Goal: Information Seeking & Learning: Learn about a topic

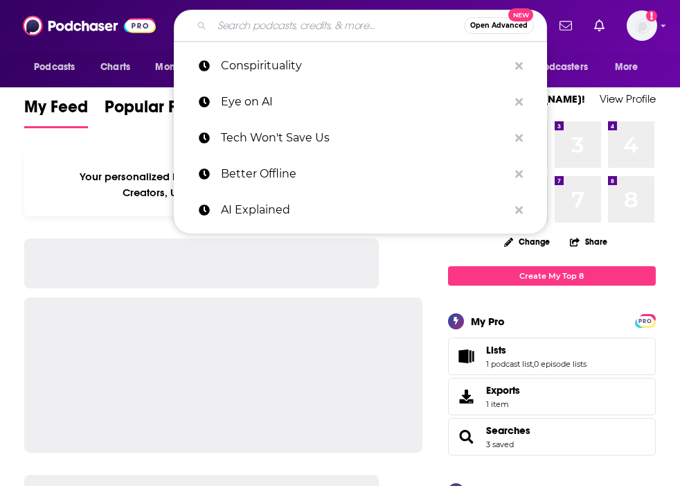
click at [289, 28] on input "Search podcasts, credits, & more..." at bounding box center [338, 26] width 252 height 22
click at [633, 32] on img "Logged in as nell-elle" at bounding box center [642, 25] width 30 height 30
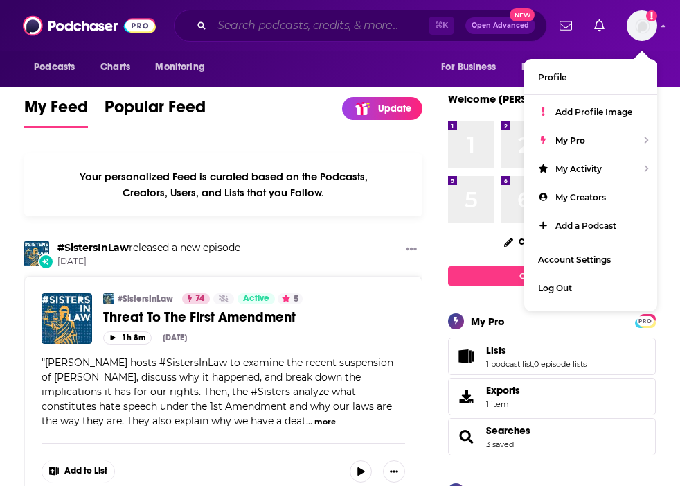
click at [256, 24] on input "Search podcasts, credits, & more..." at bounding box center [320, 26] width 217 height 22
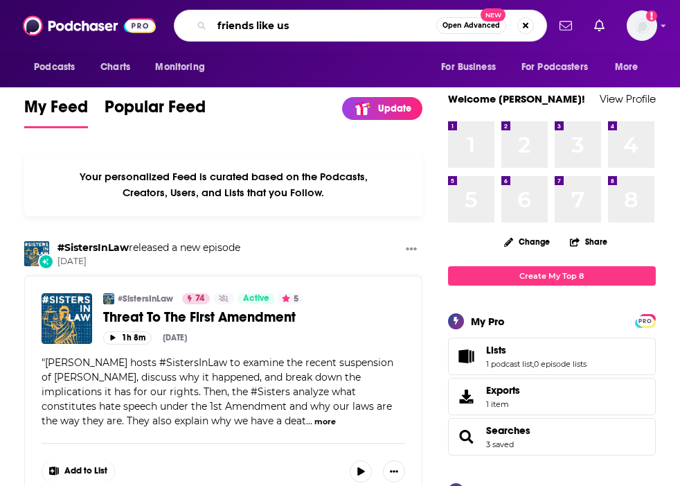
type input "friends like us"
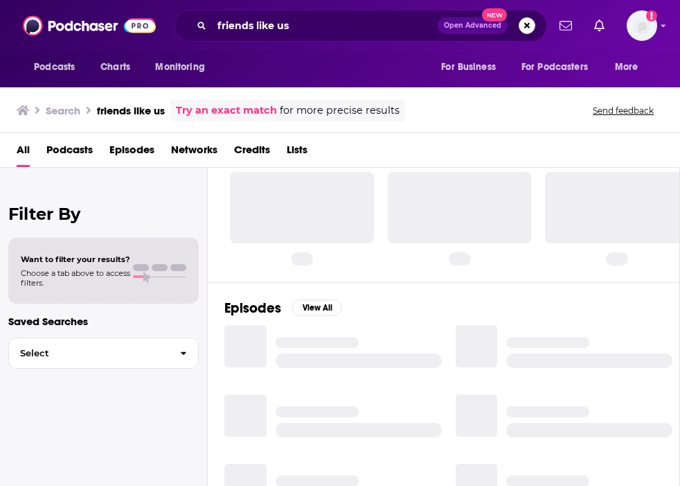
scroll to position [37, 0]
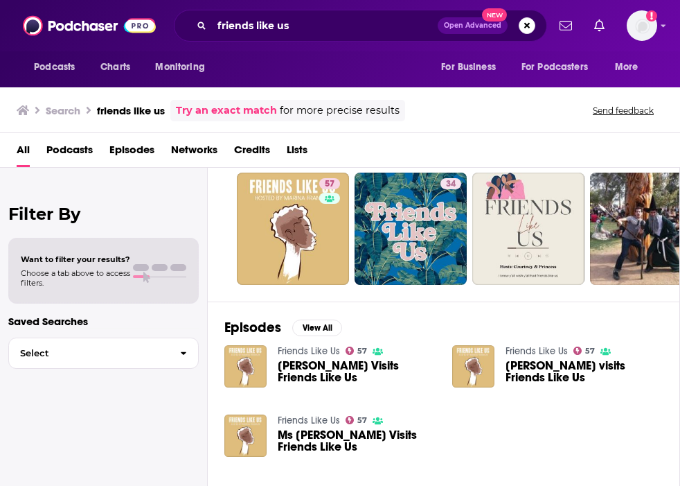
click at [325, 353] on link "Friends Like Us" at bounding box center [309, 351] width 62 height 12
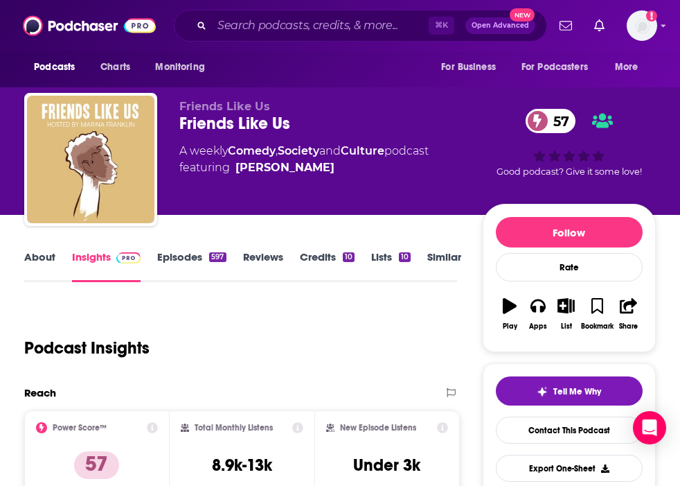
click at [188, 251] on link "Episodes 597" at bounding box center [191, 266] width 69 height 32
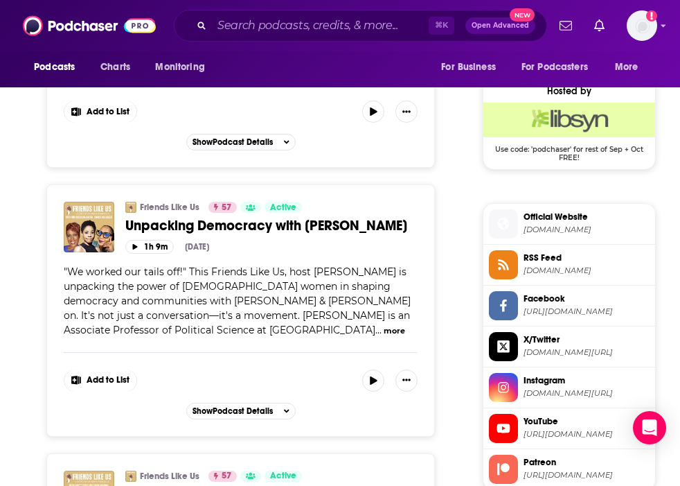
scroll to position [1149, 0]
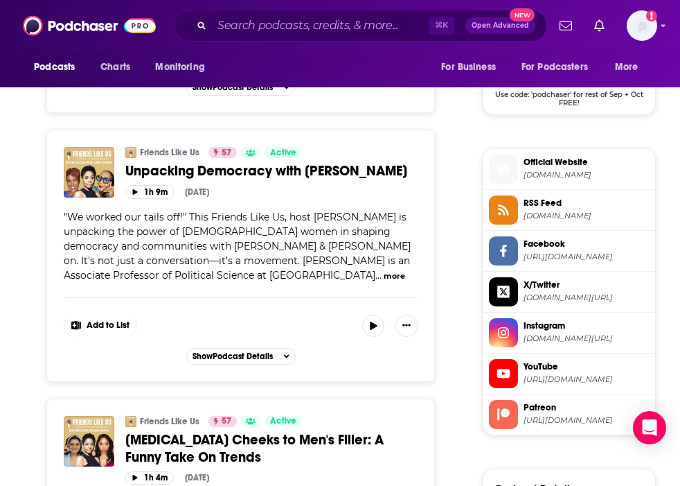
click at [384, 282] on button "more" at bounding box center [394, 276] width 21 height 12
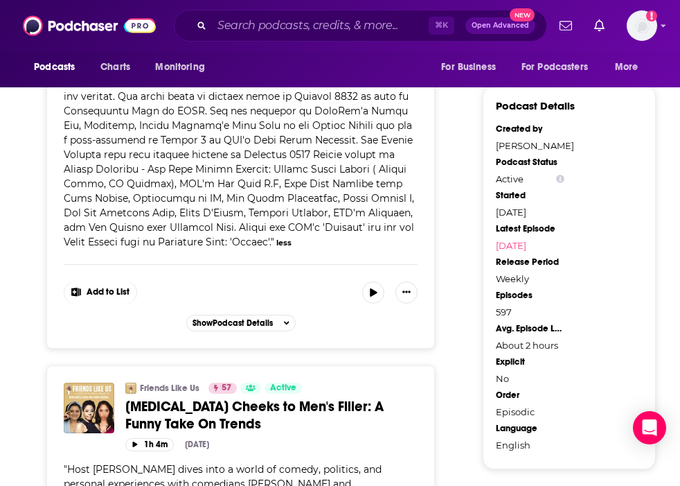
scroll to position [1530, 0]
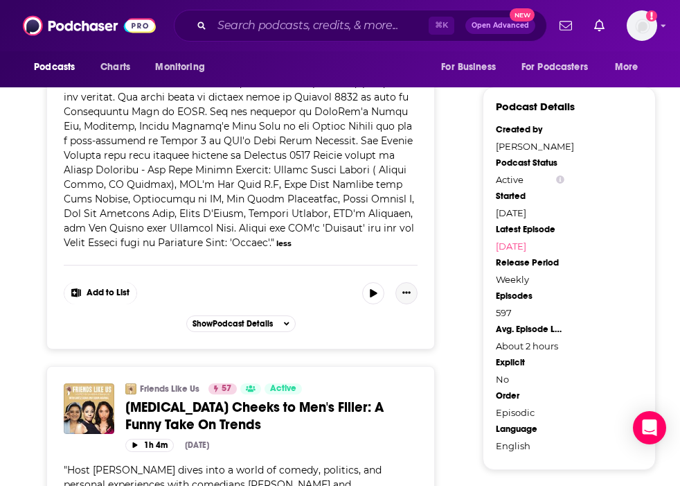
click at [407, 297] on icon "Show More Button" at bounding box center [407, 292] width 8 height 8
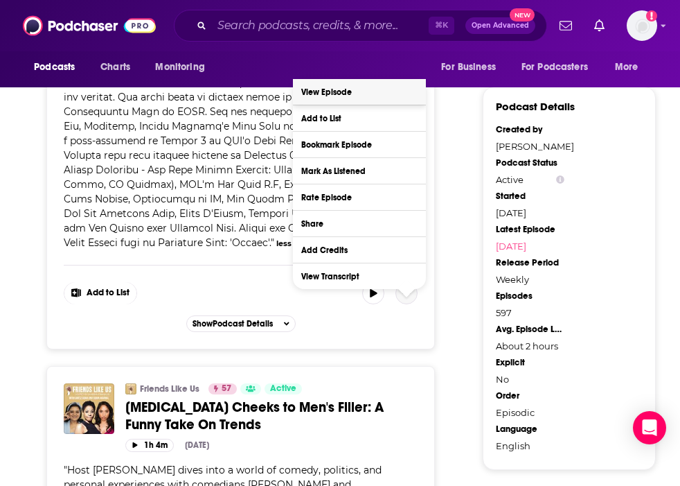
click at [360, 87] on link "View Episode" at bounding box center [359, 92] width 133 height 26
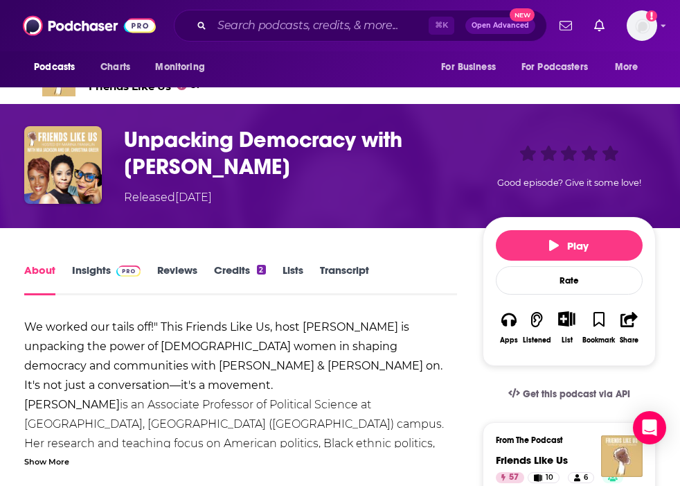
scroll to position [69, 0]
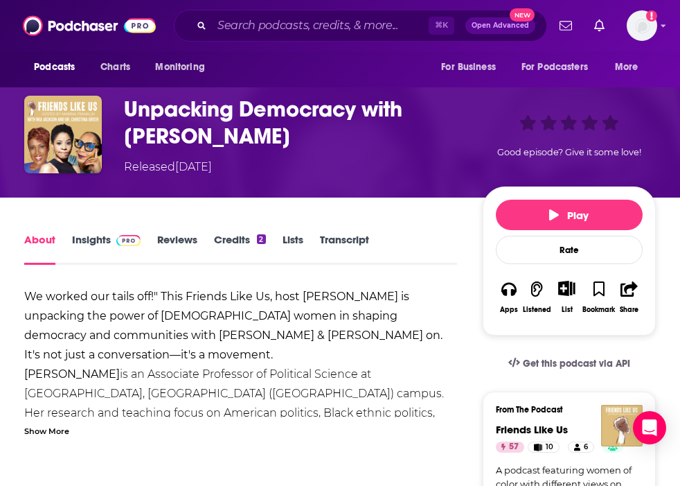
click at [42, 240] on link "About" at bounding box center [39, 249] width 31 height 32
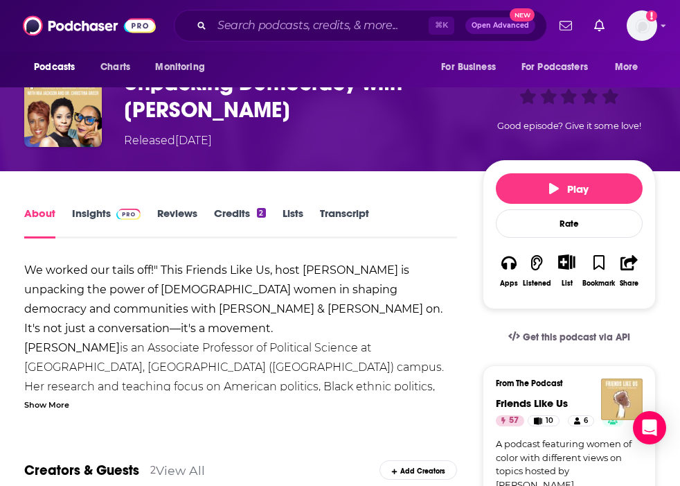
scroll to position [0, 0]
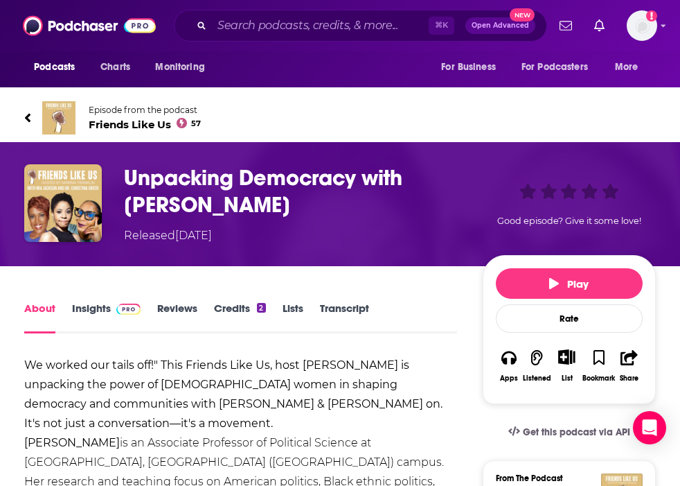
click at [142, 123] on span "Friends Like Us 57" at bounding box center [145, 124] width 112 height 13
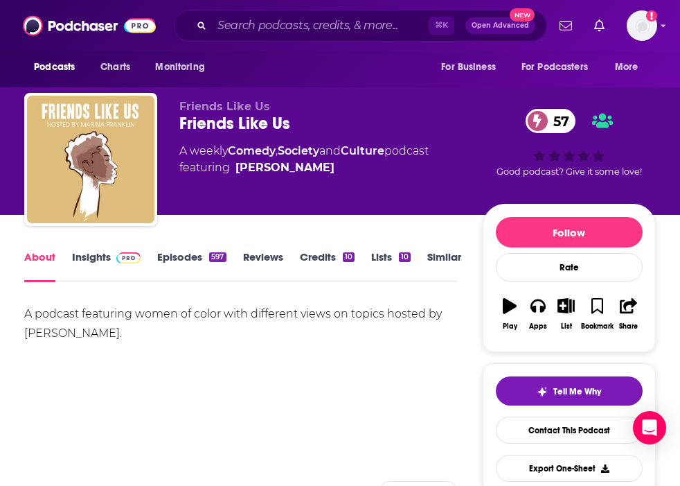
scroll to position [15, 0]
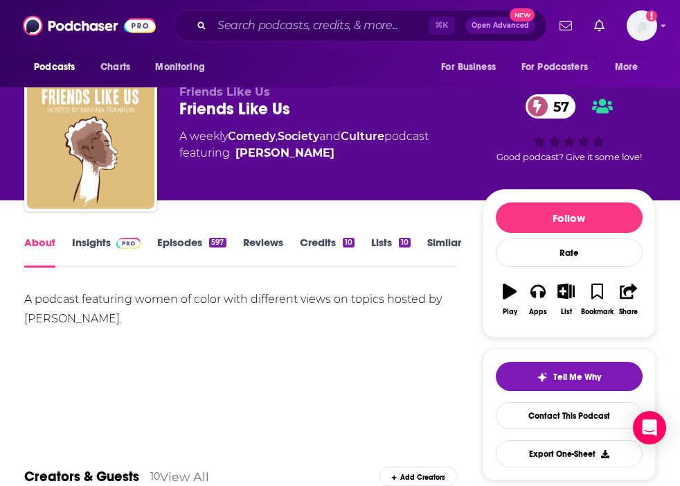
click at [123, 309] on div "A podcast featuring women of color with different views on topics hosted by [PE…" at bounding box center [240, 309] width 433 height 39
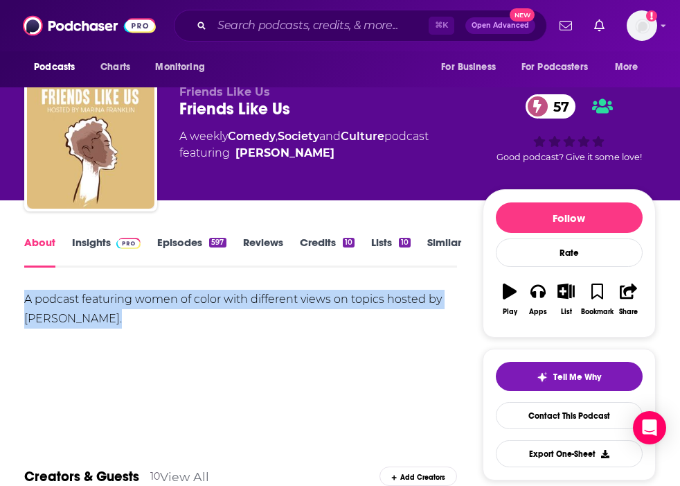
click at [123, 309] on div "A podcast featuring women of color with different views on topics hosted by [PE…" at bounding box center [240, 309] width 433 height 39
copy div "A podcast featuring women of color with different views on topics hosted by [PE…"
click at [103, 245] on link "Insights" at bounding box center [106, 252] width 69 height 32
